Goal: Task Accomplishment & Management: Use online tool/utility

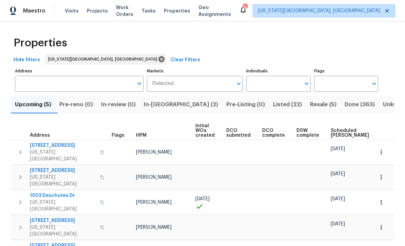
click at [156, 12] on span "Tasks" at bounding box center [148, 10] width 14 height 5
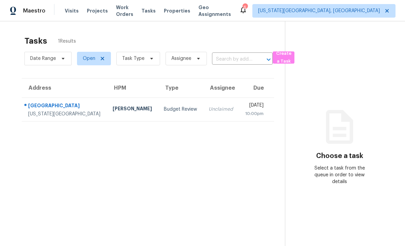
click at [59, 111] on div "[US_STATE][GEOGRAPHIC_DATA]" at bounding box center [65, 114] width 74 height 7
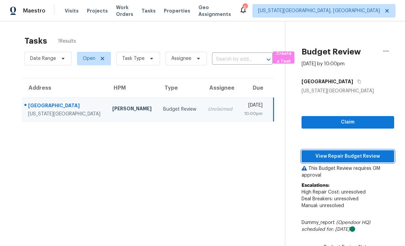
click at [361, 158] on span "View Repair Budget Review" at bounding box center [348, 157] width 82 height 8
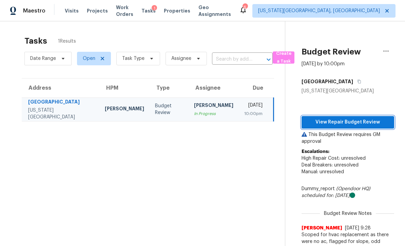
click at [366, 122] on span "View Repair Budget Review" at bounding box center [348, 122] width 82 height 8
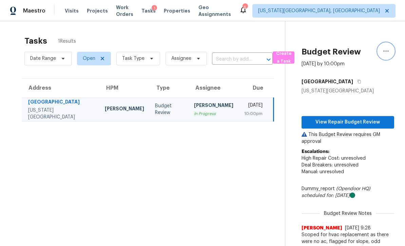
click at [385, 53] on icon "button" at bounding box center [386, 51] width 8 height 8
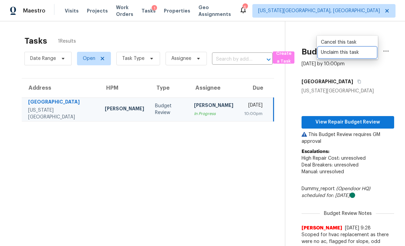
click at [341, 57] on link "Unclaim this task" at bounding box center [347, 52] width 58 height 10
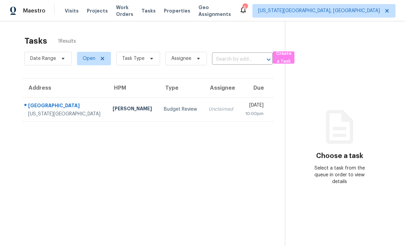
click at [130, 12] on span "Work Orders" at bounding box center [124, 11] width 17 height 14
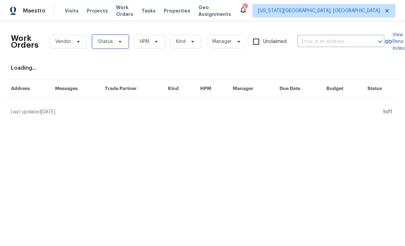
click at [118, 46] on span "Status" at bounding box center [110, 42] width 36 height 14
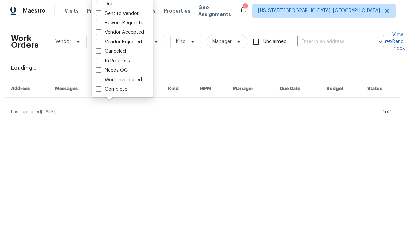
click at [101, 71] on label "Needs QC" at bounding box center [112, 70] width 32 height 7
click at [100, 71] on input "Needs QC" at bounding box center [98, 69] width 4 height 4
checkbox input "true"
